Goal: Task Accomplishment & Management: Use online tool/utility

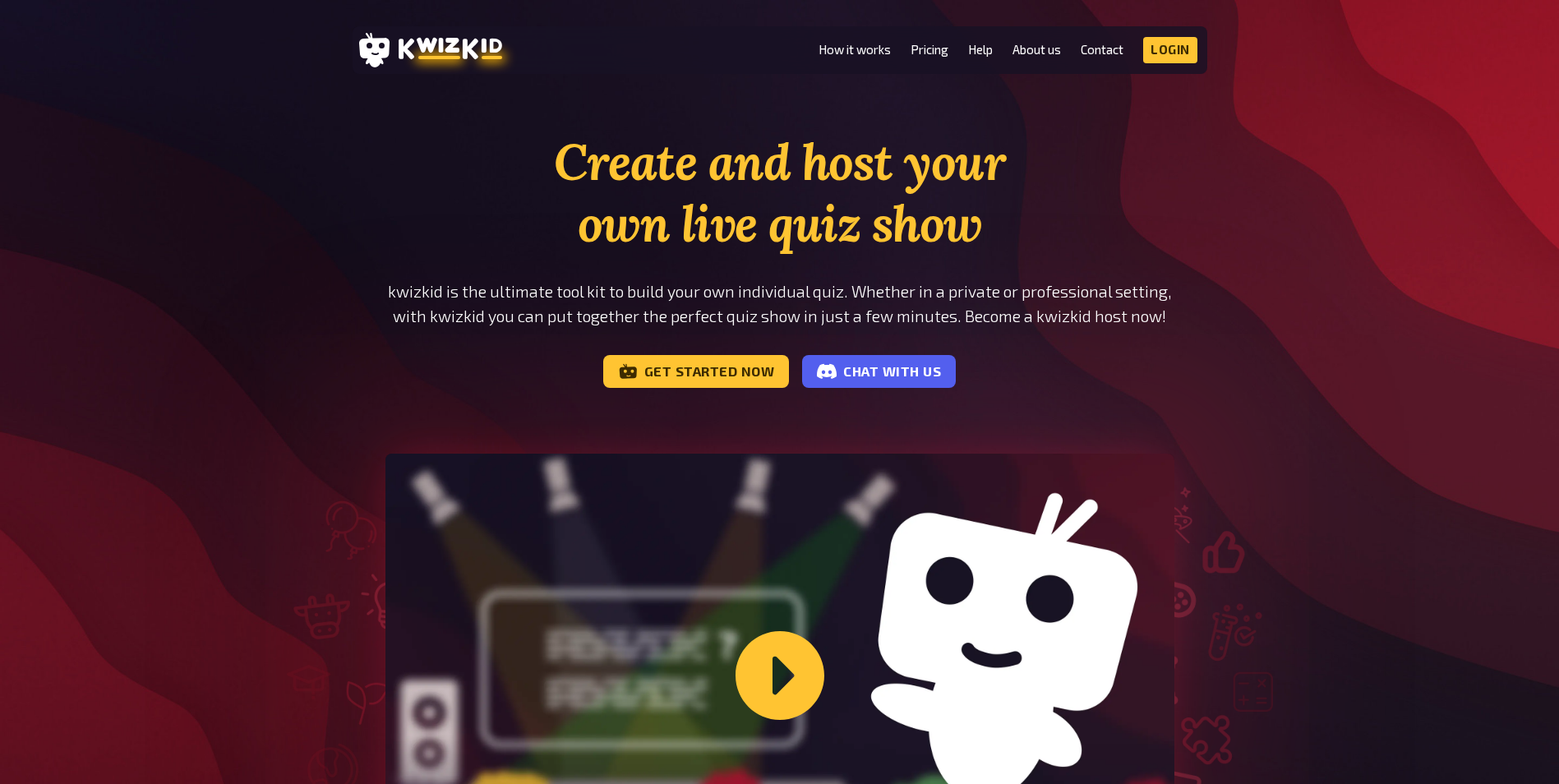
click at [1169, 55] on link "Login" at bounding box center [1170, 50] width 54 height 26
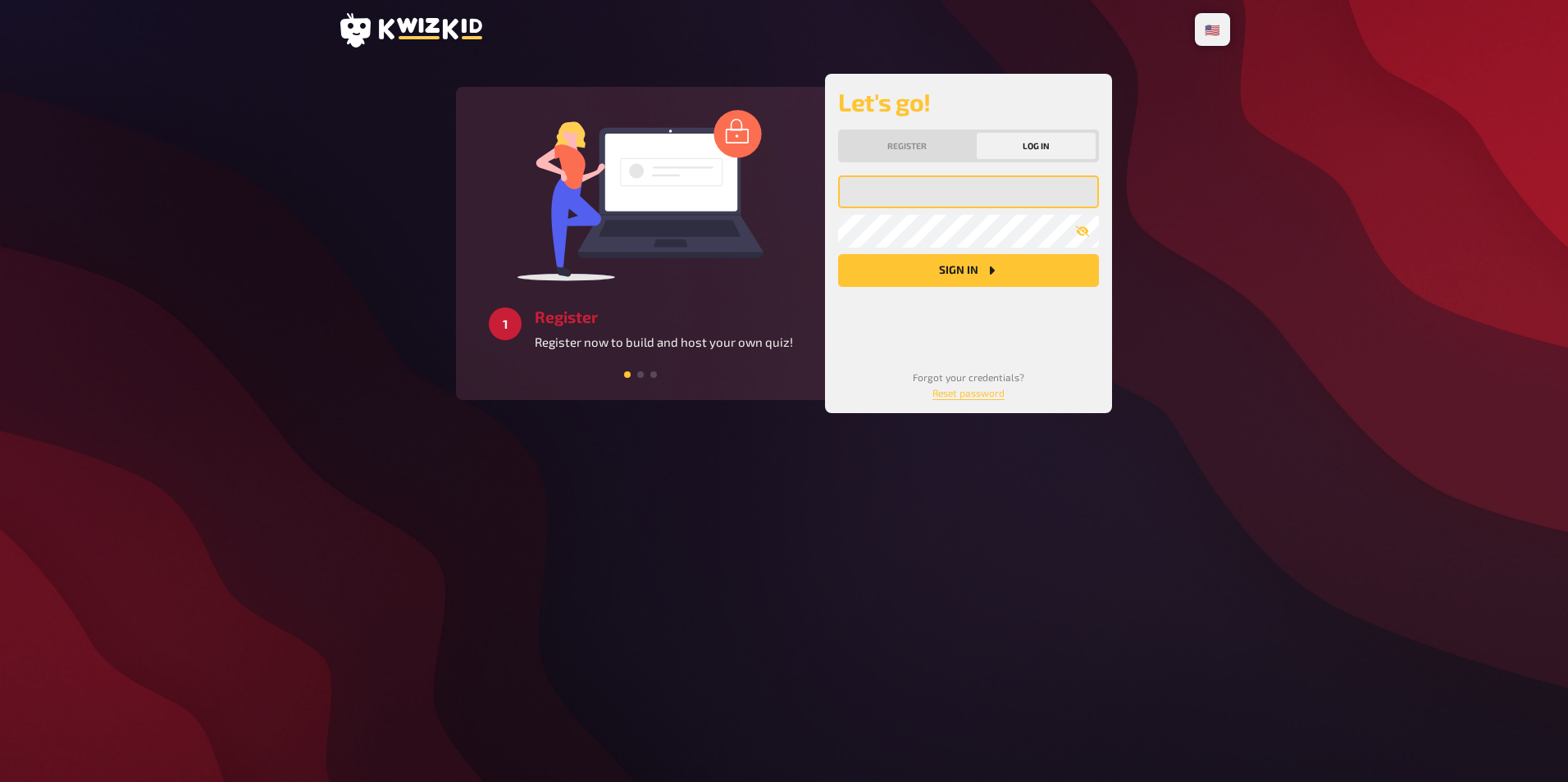
click at [905, 194] on input "email" at bounding box center [968, 192] width 261 height 33
type input "[EMAIL_ADDRESS][DOMAIN_NAME]"
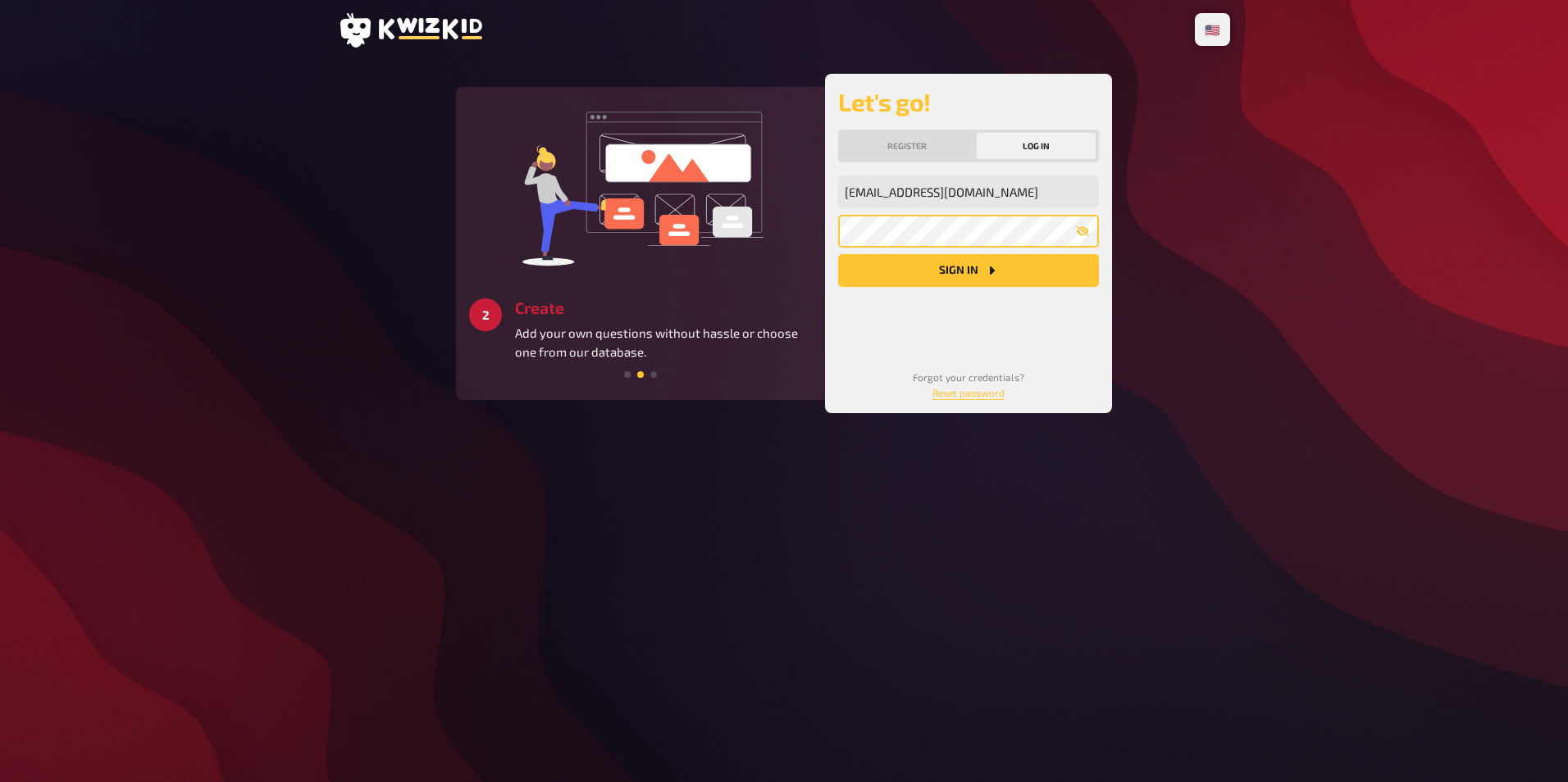
click at [838, 254] on button "Sign in" at bounding box center [968, 270] width 261 height 33
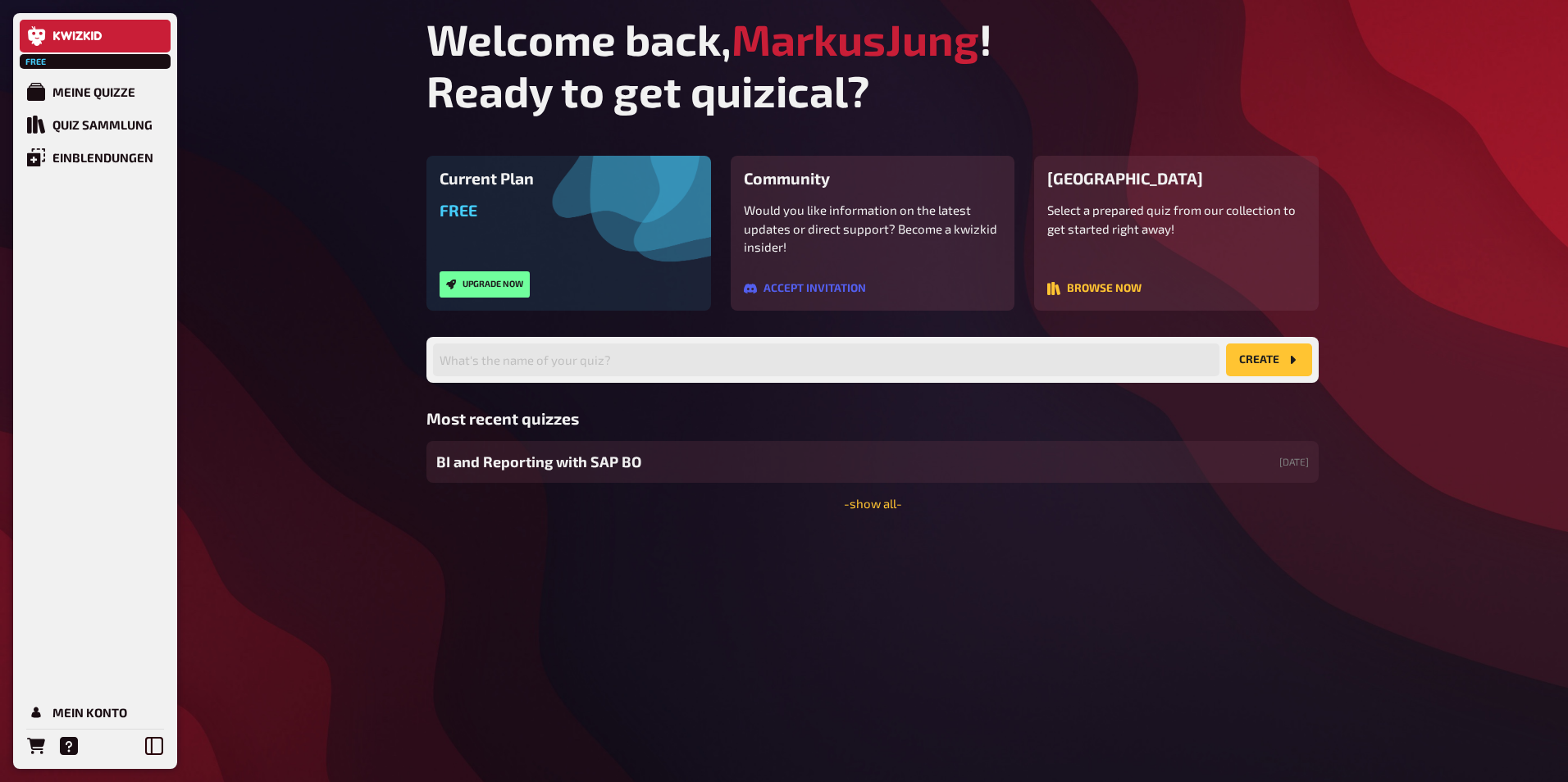
click at [595, 474] on div "BI and Reporting with SAP BO [DATE]" at bounding box center [872, 462] width 892 height 42
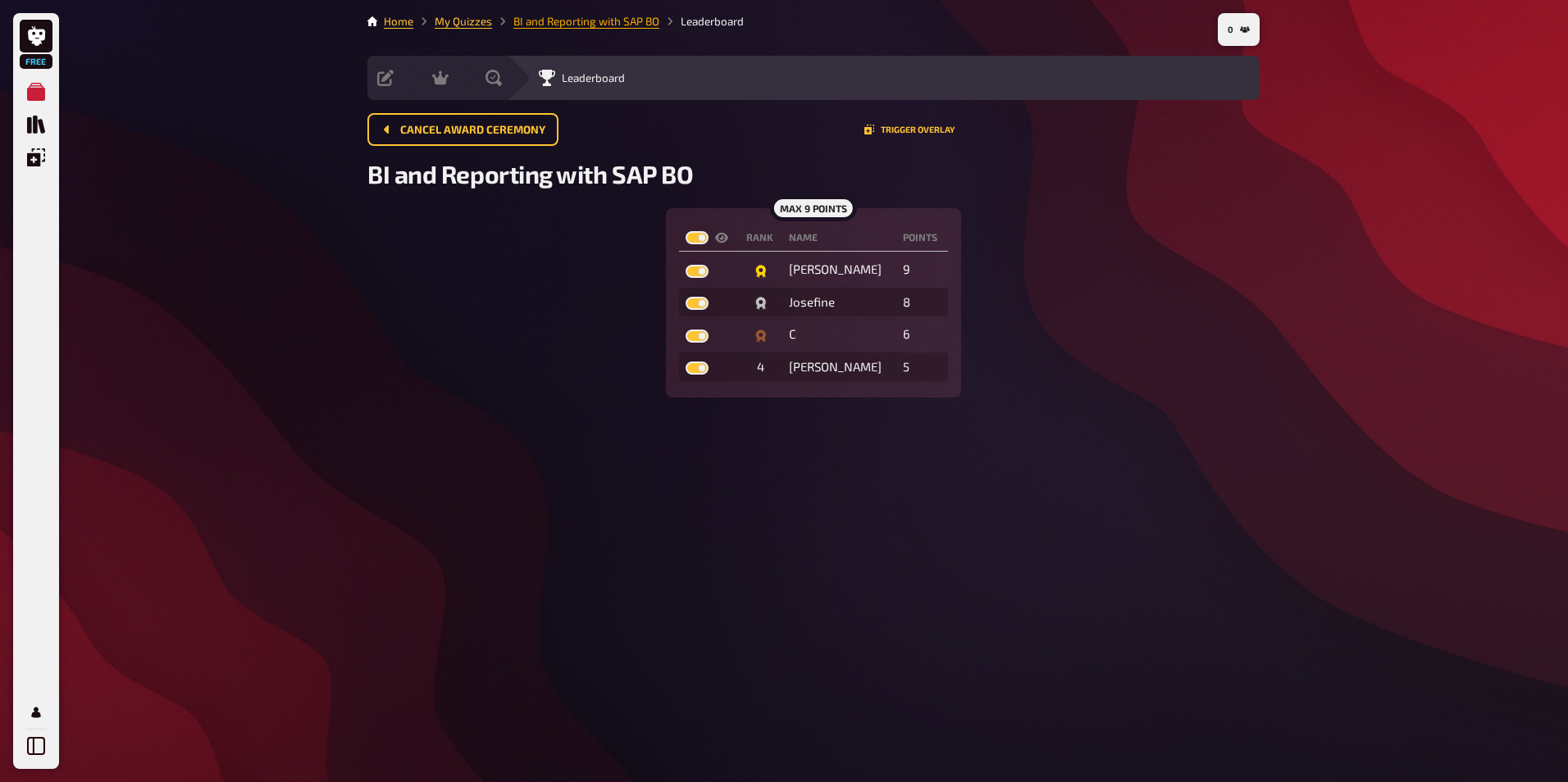
click at [527, 27] on link "BI and Reporting with SAP BO" at bounding box center [586, 21] width 146 height 13
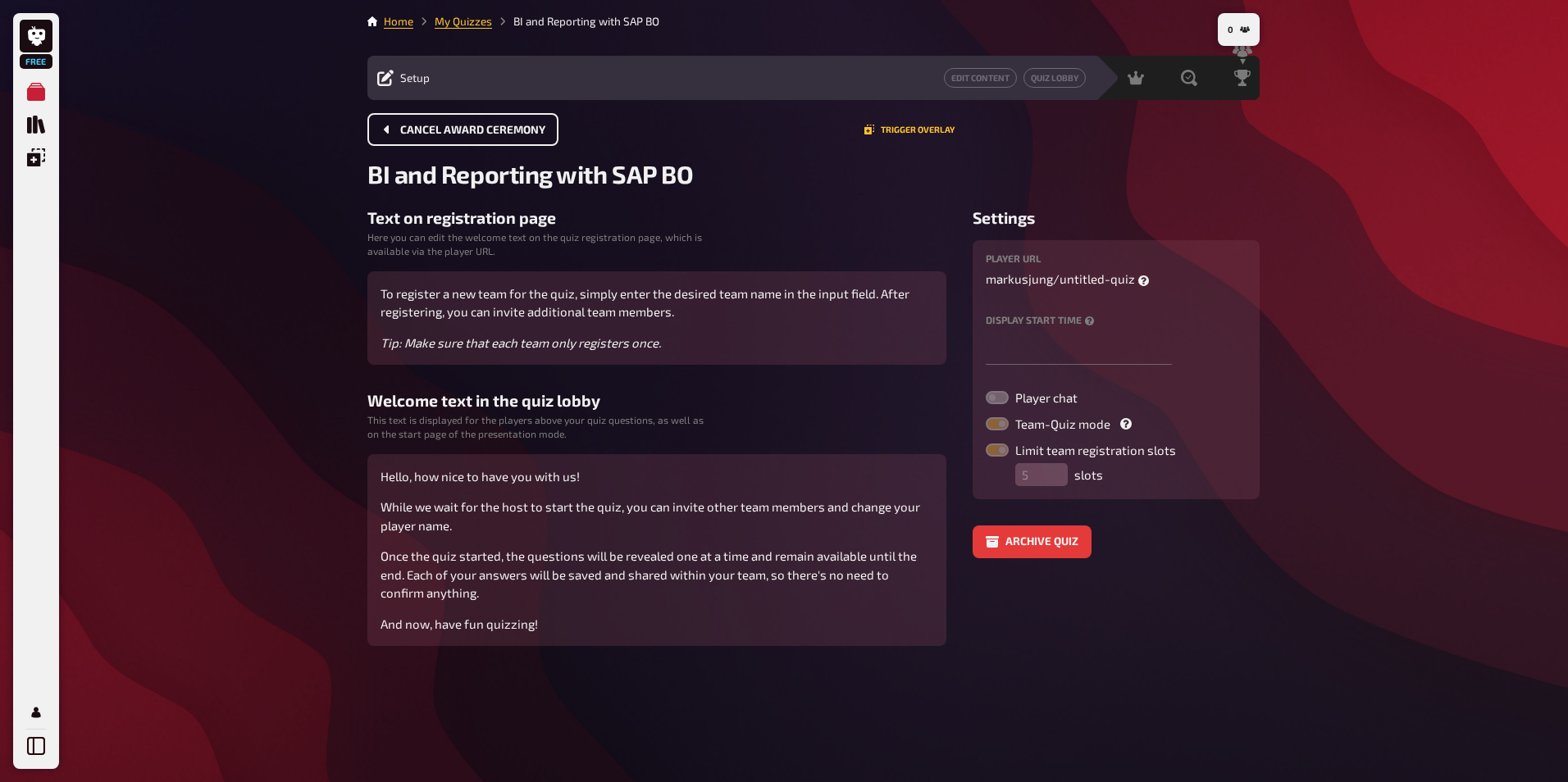
click at [378, 128] on button "Cancel award ceremony" at bounding box center [463, 129] width 191 height 33
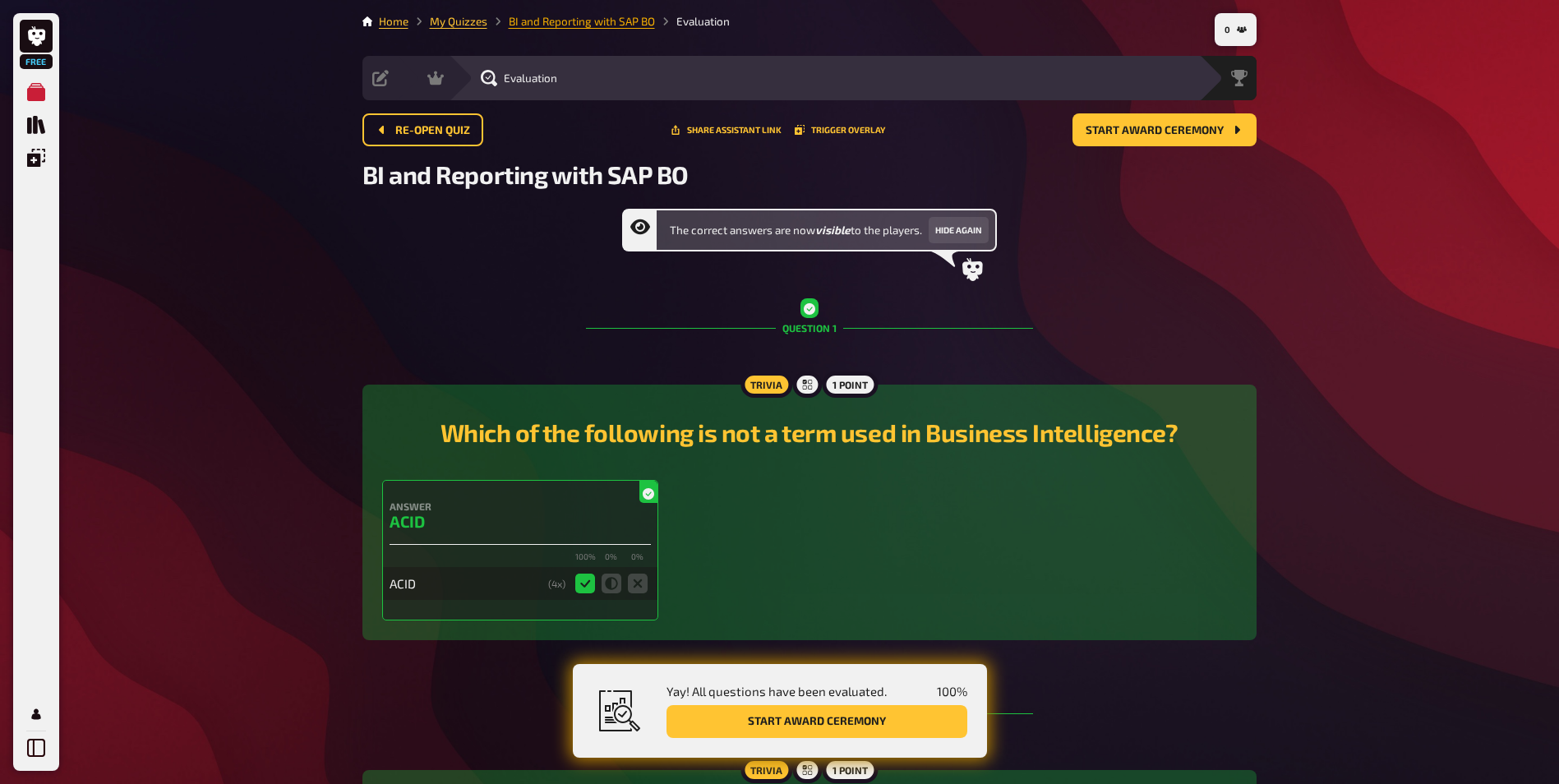
click at [573, 21] on link "BI and Reporting with SAP BO" at bounding box center [582, 21] width 146 height 13
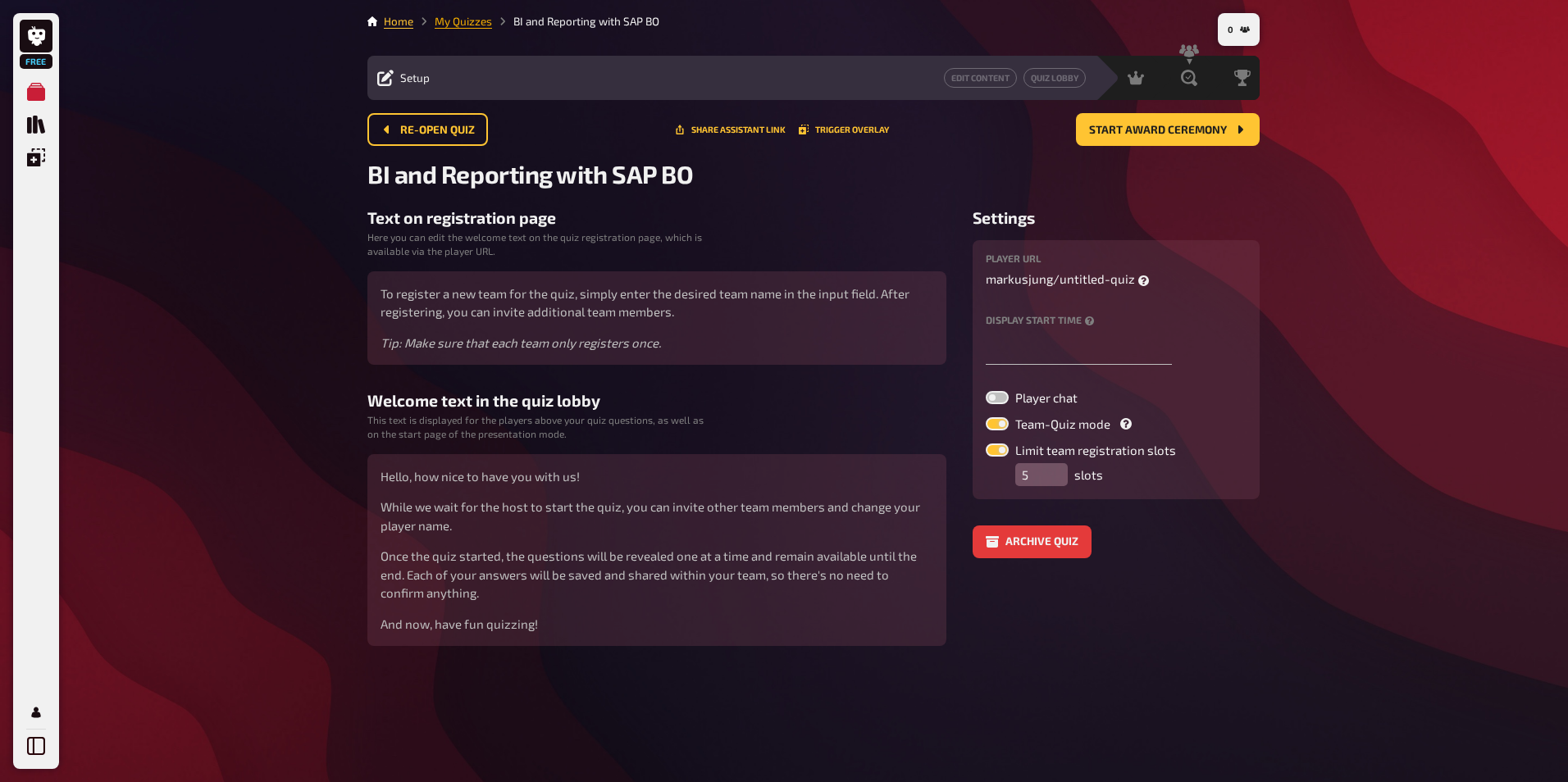
click at [467, 20] on link "My Quizzes" at bounding box center [463, 21] width 57 height 13
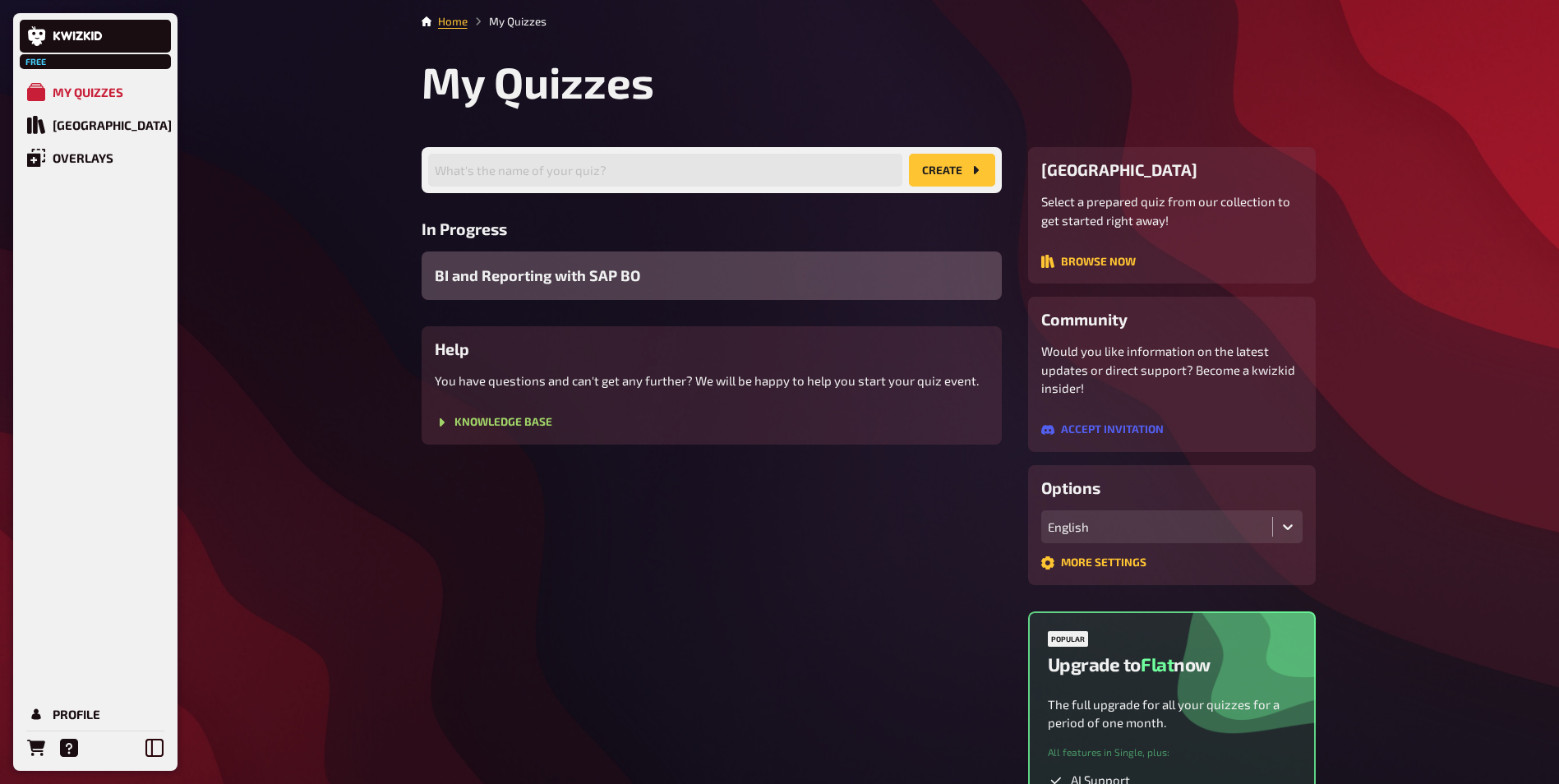
click at [619, 279] on span "BI and Reporting with SAP BO" at bounding box center [537, 275] width 205 height 22
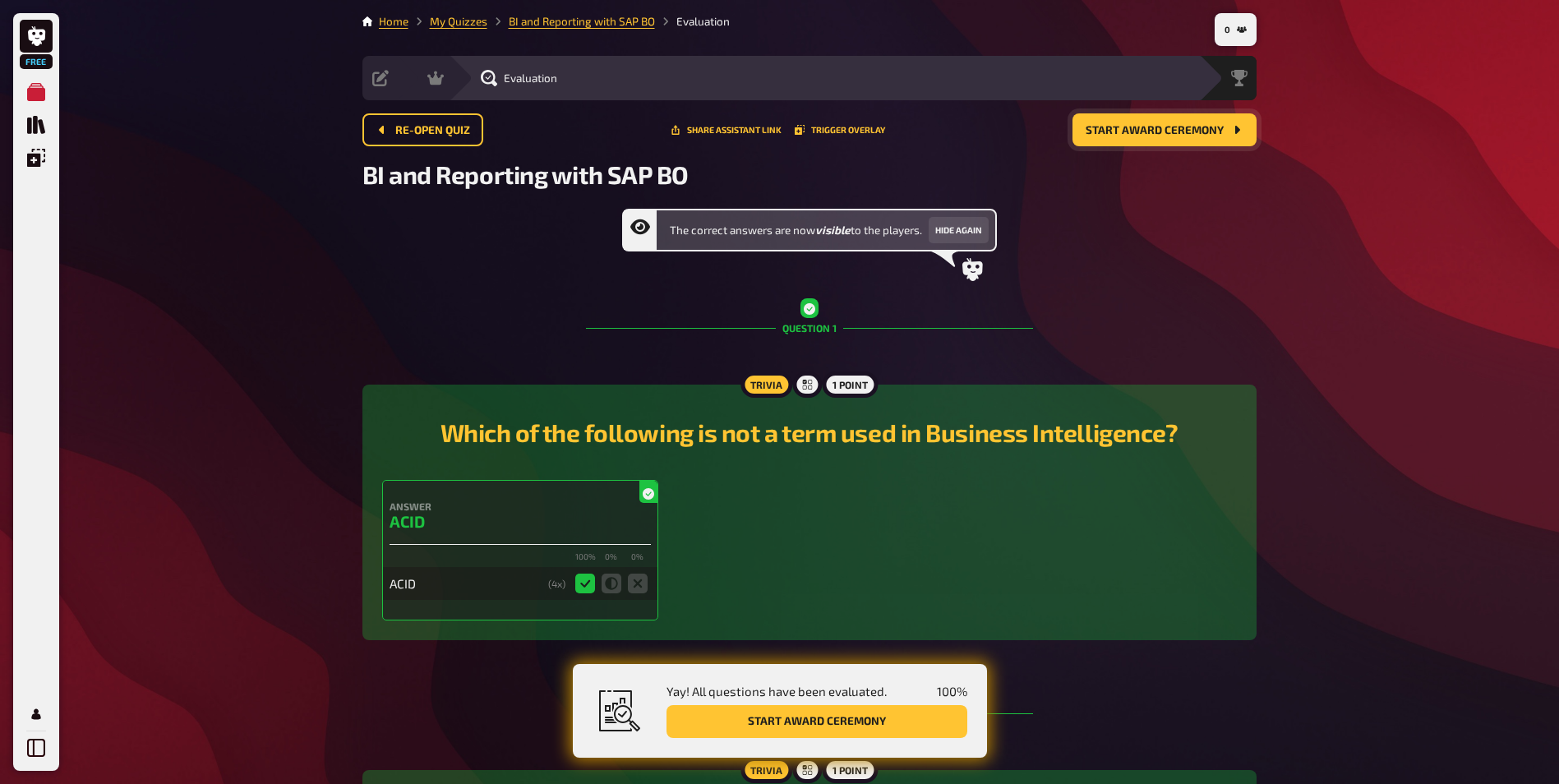
click at [1242, 131] on icon "Start award ceremony" at bounding box center [1236, 129] width 13 height 13
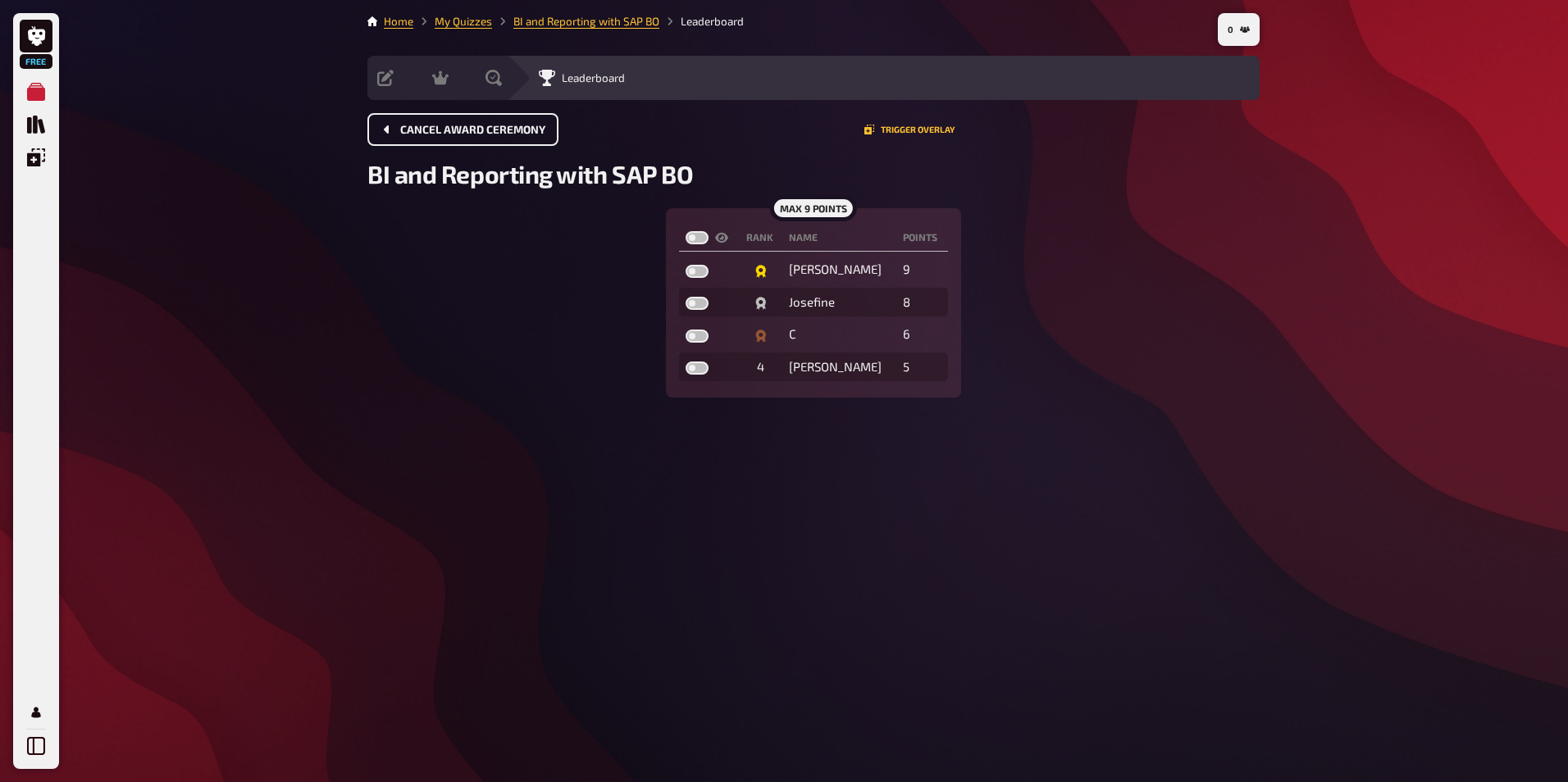
click at [395, 135] on button "Cancel award ceremony" at bounding box center [463, 129] width 191 height 33
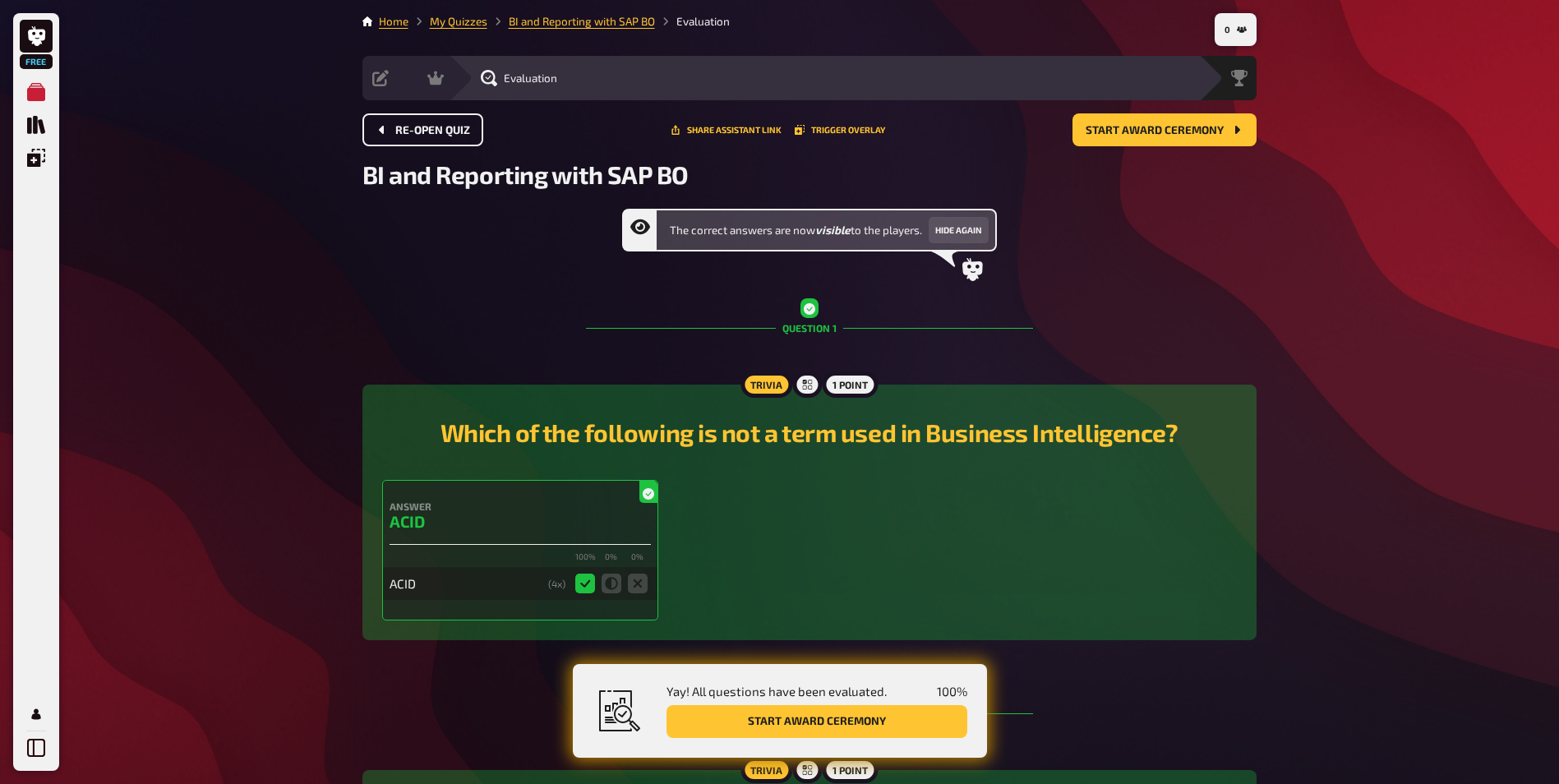
click at [411, 138] on button "Re-open Quiz" at bounding box center [423, 129] width 121 height 33
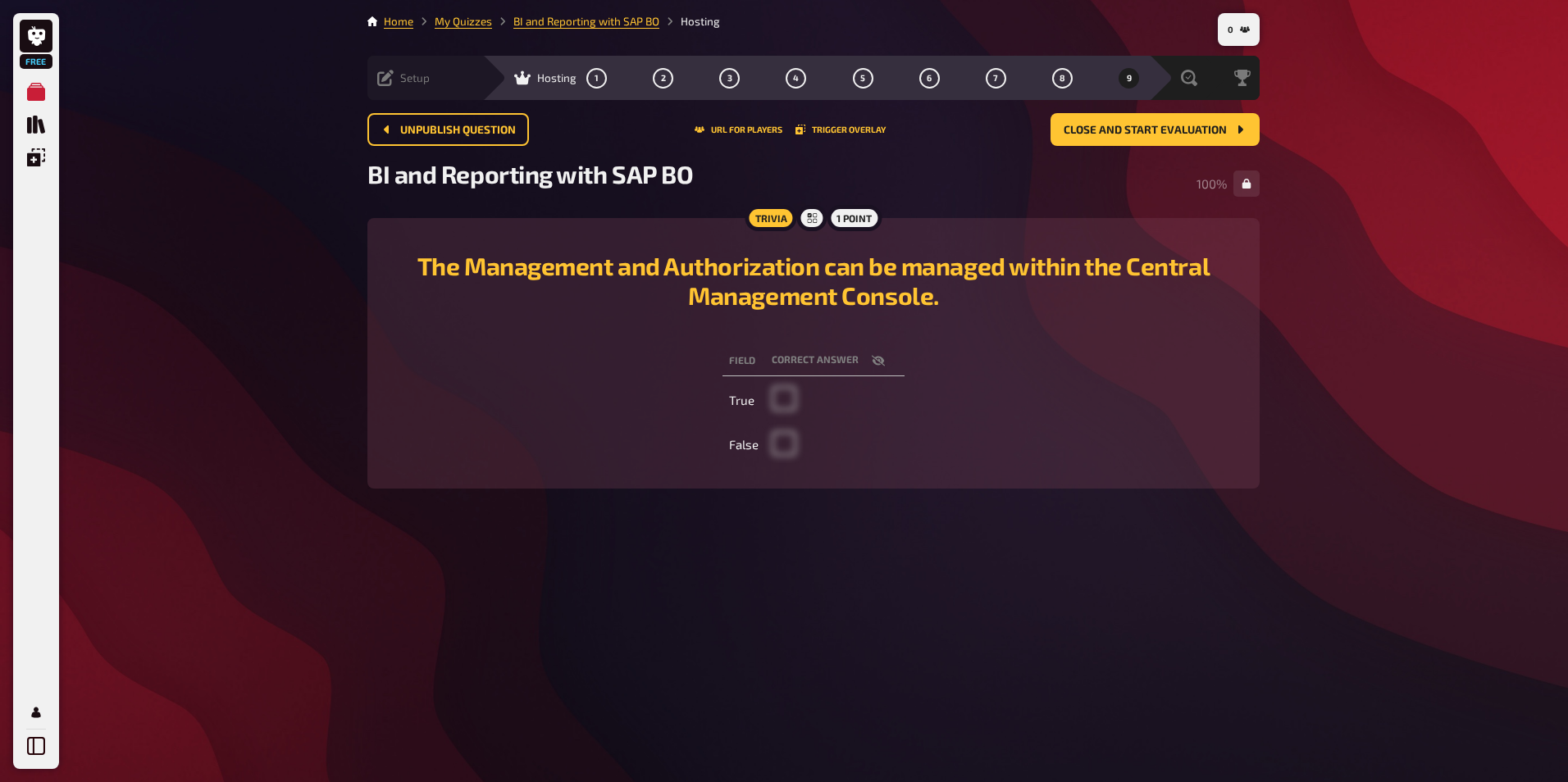
click at [386, 74] on icon at bounding box center [386, 78] width 16 height 16
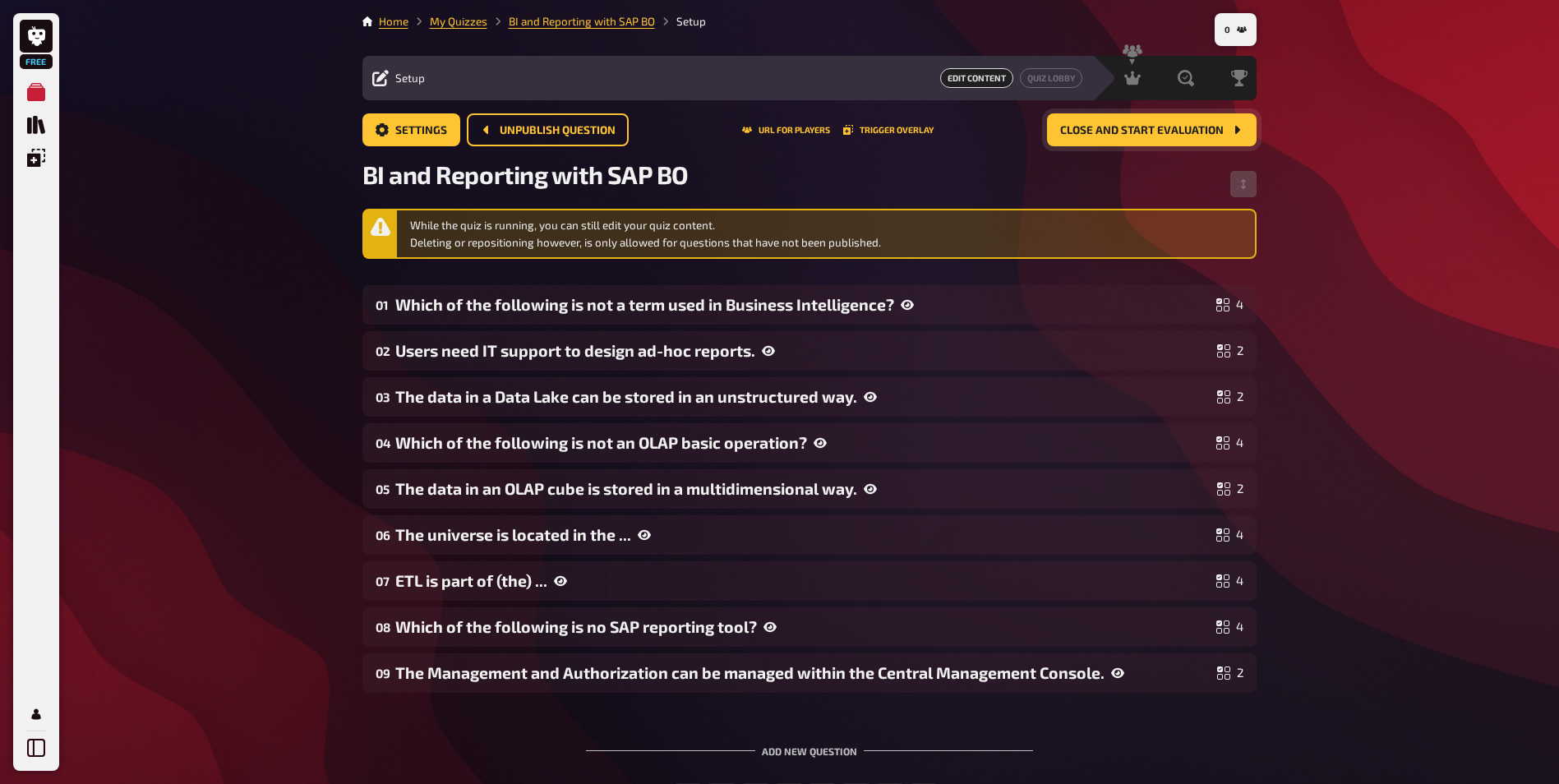
click at [1121, 129] on span "Close and start evaluation" at bounding box center [1141, 130] width 163 height 12
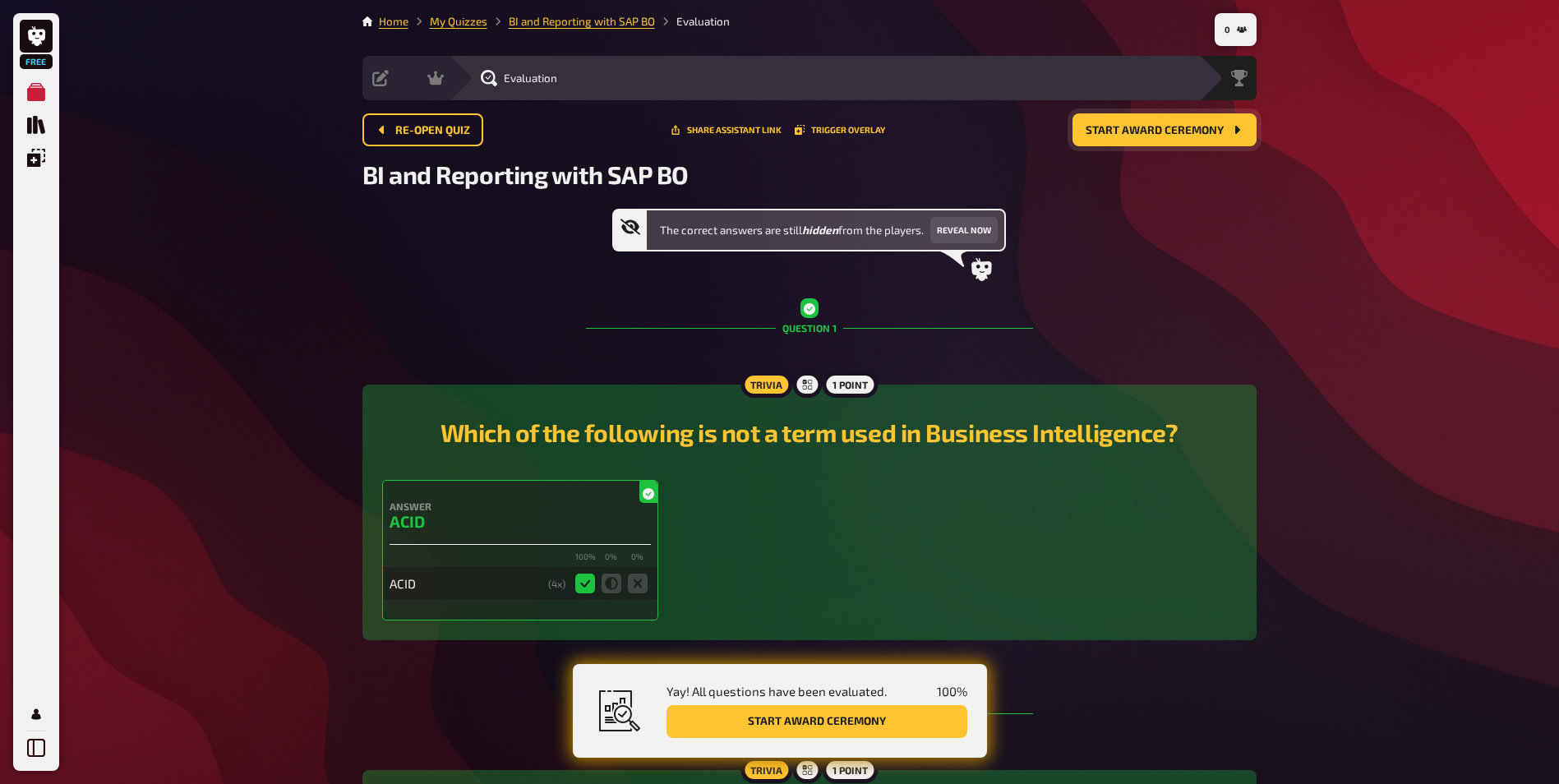
click at [874, 723] on button "Start award ceremony" at bounding box center [817, 721] width 301 height 33
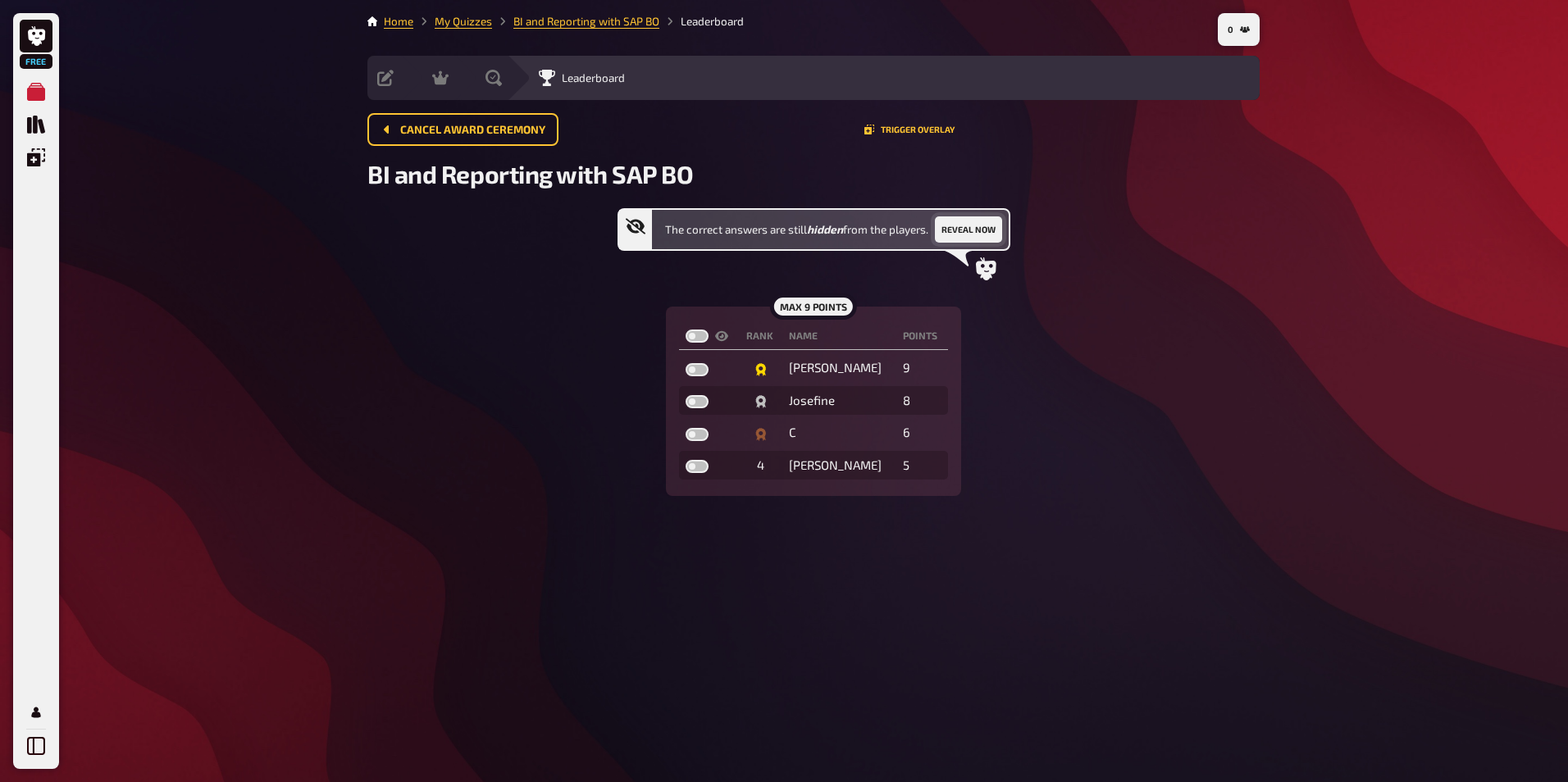
click at [963, 226] on button "Reveal now" at bounding box center [969, 229] width 67 height 26
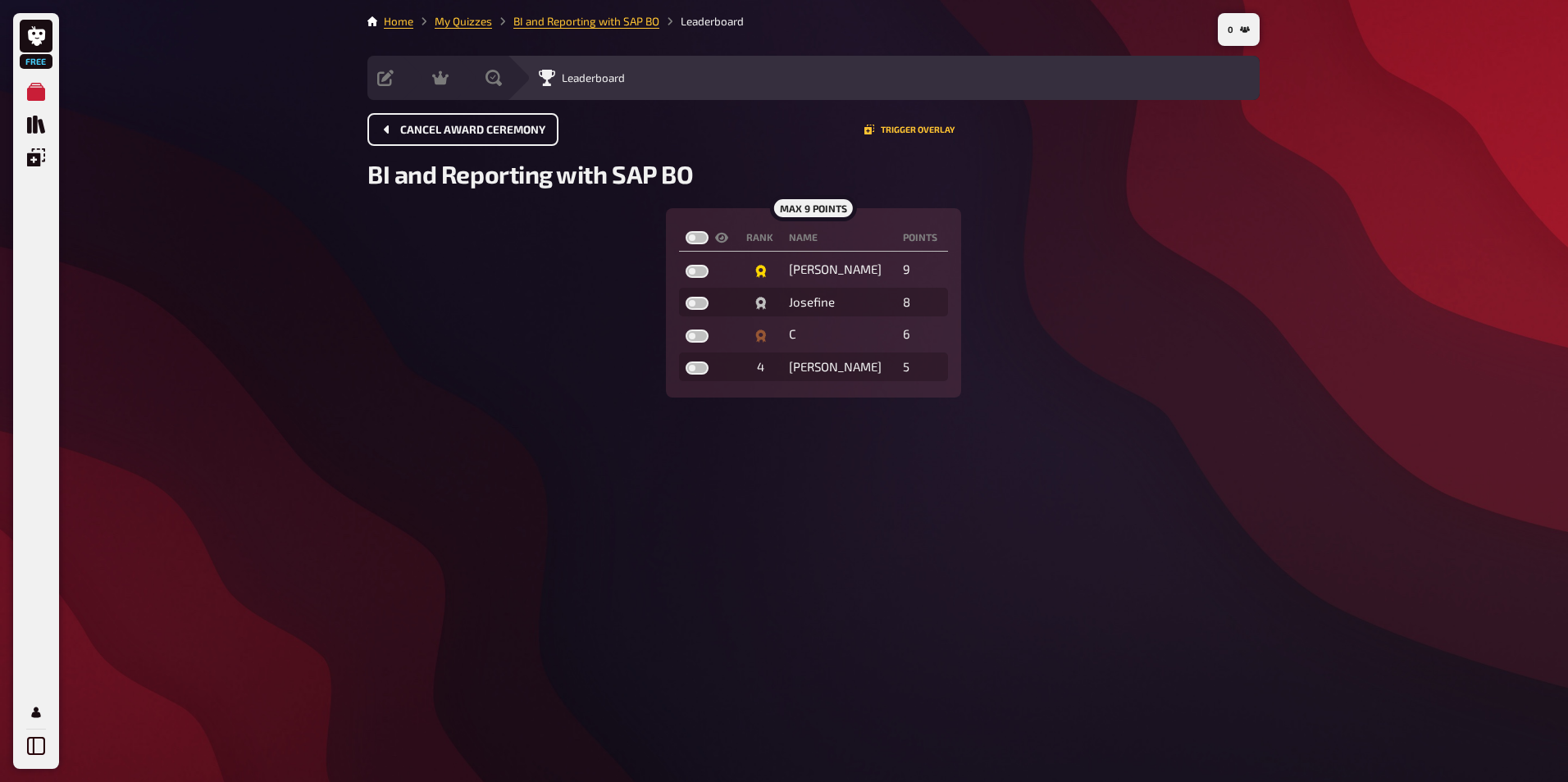
click at [457, 125] on span "Cancel award ceremony" at bounding box center [473, 130] width 146 height 12
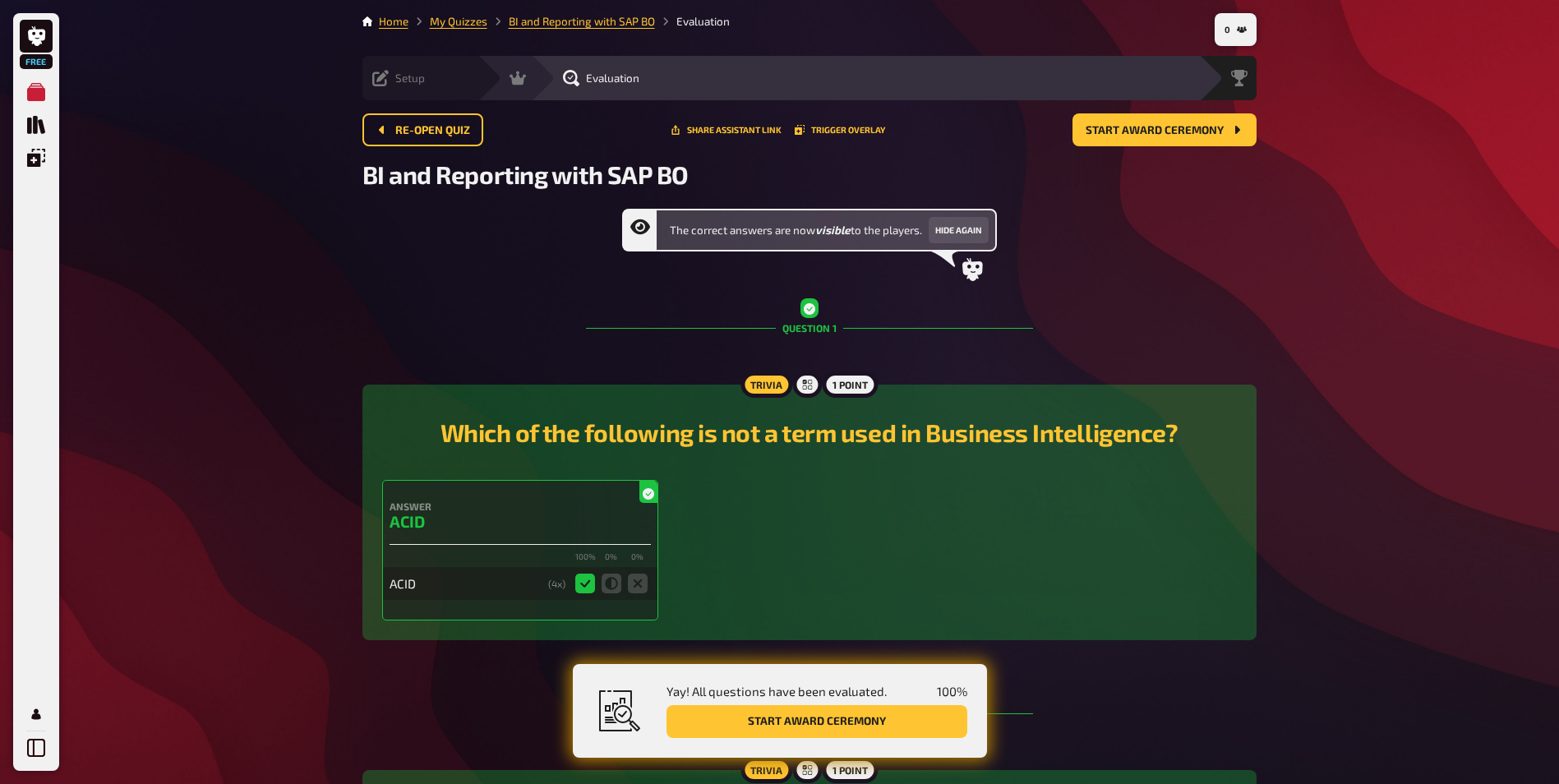
click at [383, 80] on icon at bounding box center [380, 78] width 16 height 16
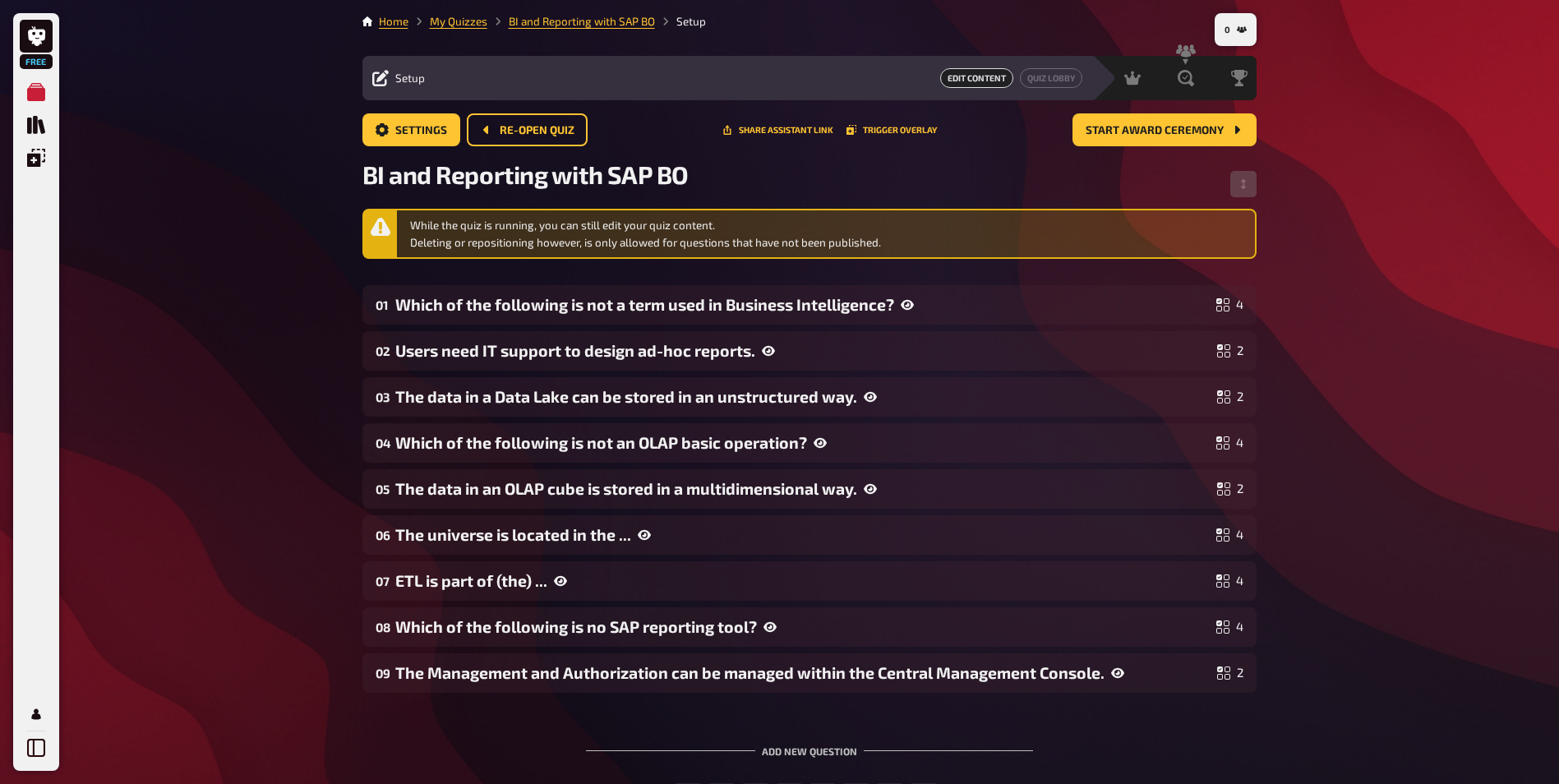
click at [1442, 277] on div "Free My Quizzes Quiz Library Overlays Profile 0 Home My Quizzes BI and Reportin…" at bounding box center [780, 460] width 1559 height 922
click at [269, 484] on div "Free My Quizzes Quiz Library Overlays Profile 0 Home My Quizzes BI and Reportin…" at bounding box center [780, 460] width 1559 height 922
click at [483, 129] on icon "Re-open Quiz" at bounding box center [485, 129] width 5 height 8
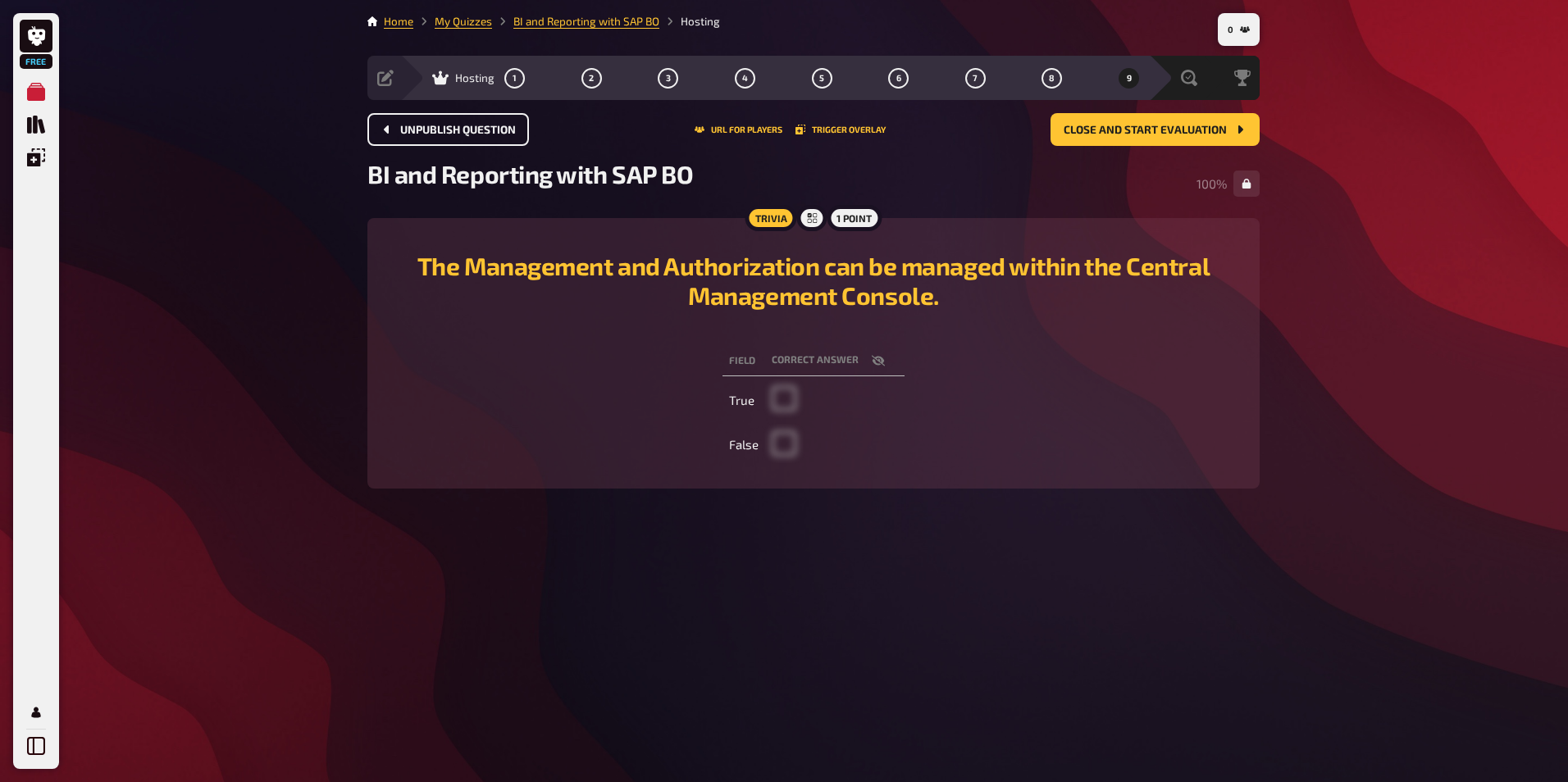
click at [463, 77] on span "Hosting" at bounding box center [474, 77] width 39 height 13
click at [459, 88] on div "Hosting 1 2 3 4 5 6 7 8 9" at bounding box center [774, 77] width 749 height 45
click at [593, 22] on link "BI and Reporting with SAP BO" at bounding box center [586, 21] width 146 height 13
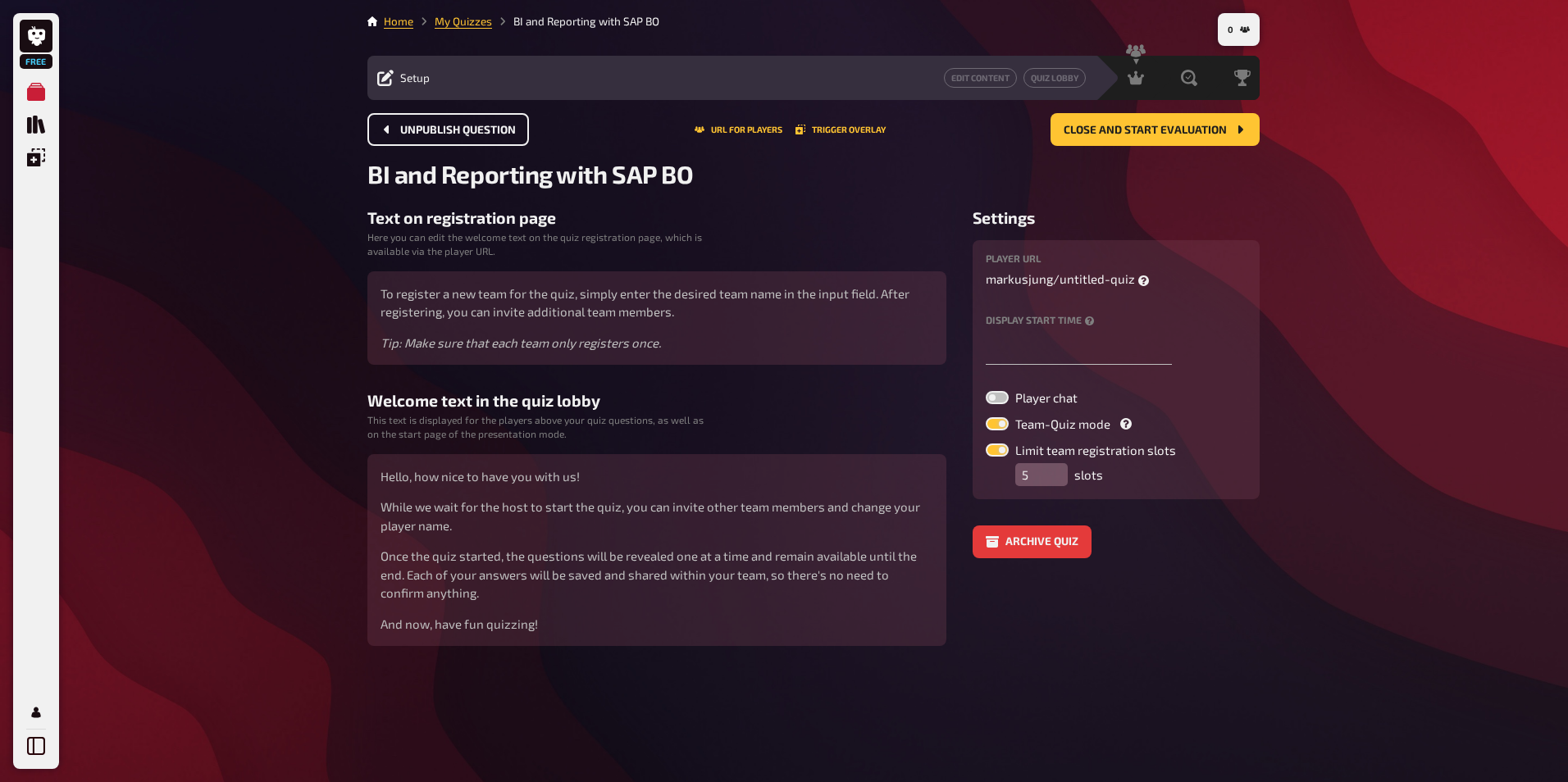
click at [398, 127] on button "Unpublish question" at bounding box center [448, 129] width 162 height 33
